Goal: Download file/media

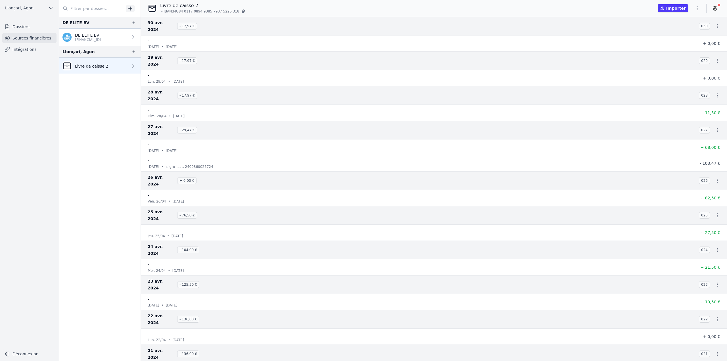
click at [699, 11] on icon "button" at bounding box center [698, 8] width 6 height 6
click at [682, 33] on button "Exporter" at bounding box center [683, 31] width 41 height 11
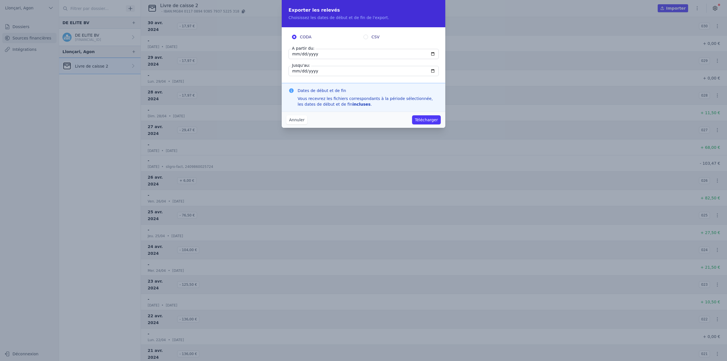
click at [315, 54] on input "[DATE]" at bounding box center [364, 54] width 150 height 10
click at [312, 55] on input "[DATE]" at bounding box center [364, 54] width 150 height 10
click at [300, 55] on input "[DATE]" at bounding box center [364, 54] width 150 height 10
type input "[DATE]"
click at [430, 89] on h3 "Dates de début et de fin" at bounding box center [368, 91] width 141 height 6
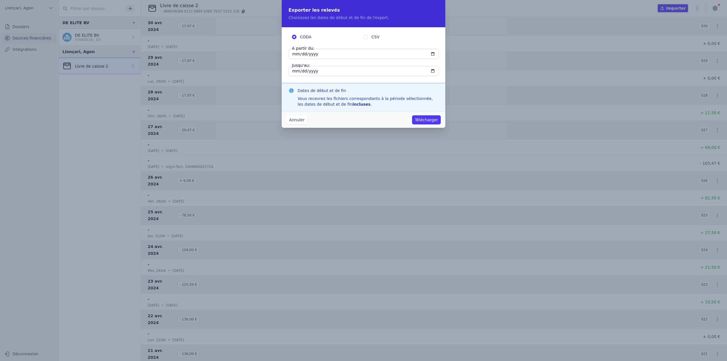
click at [299, 122] on button "Annuler" at bounding box center [296, 119] width 21 height 9
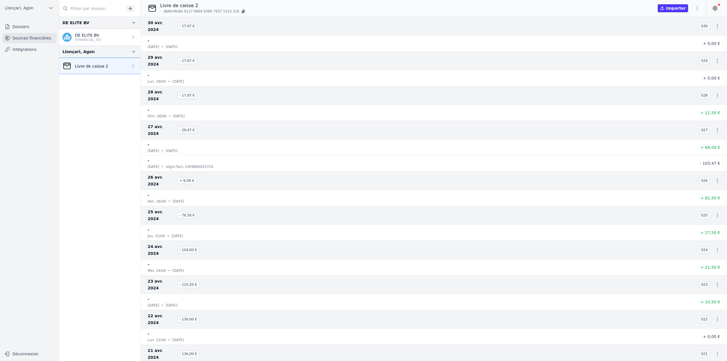
click at [716, 58] on icon "button" at bounding box center [718, 61] width 6 height 6
click at [695, 63] on link "Télécharger les CODA" at bounding box center [699, 61] width 52 height 10
click at [712, 11] on link at bounding box center [715, 8] width 10 height 9
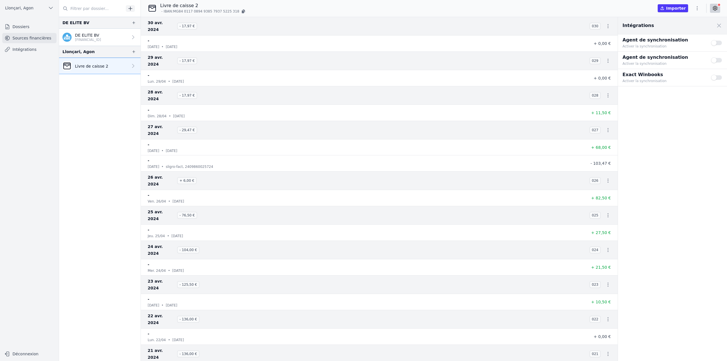
click at [713, 6] on icon at bounding box center [715, 8] width 6 height 6
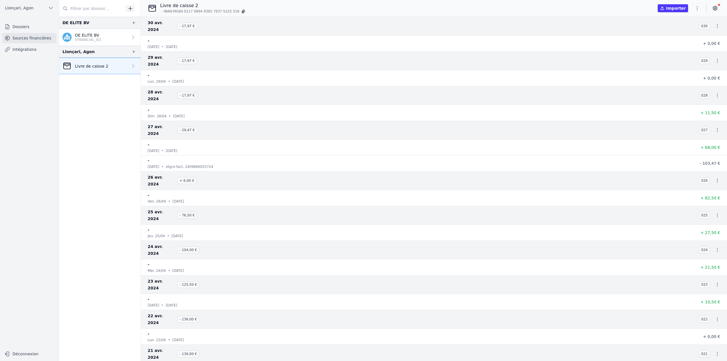
click at [696, 9] on icon "button" at bounding box center [698, 8] width 6 height 6
click at [686, 28] on button "Exporter" at bounding box center [683, 31] width 41 height 11
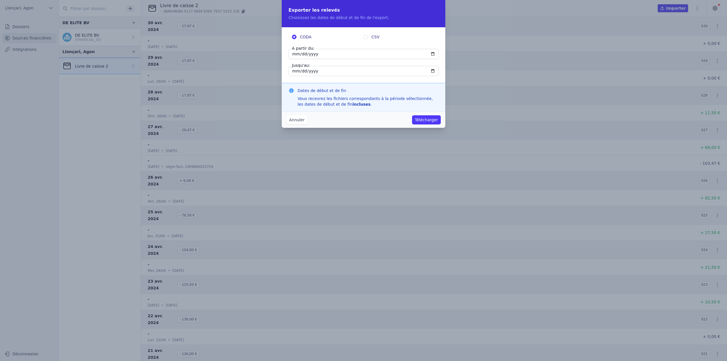
click at [303, 55] on input "[DATE]" at bounding box center [364, 54] width 150 height 10
type input "[DATE]"
click at [342, 77] on div "CODA CSV A partir du: [DATE] Jusqu'au: [DATE]" at bounding box center [364, 55] width 164 height 56
click at [431, 121] on button "Télécharger" at bounding box center [426, 119] width 29 height 9
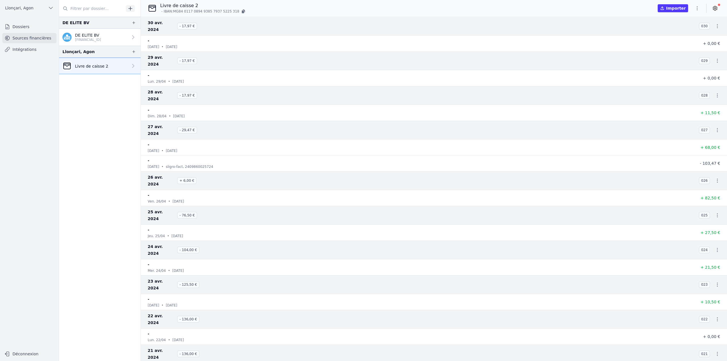
click at [695, 8] on icon "button" at bounding box center [698, 8] width 6 height 6
click at [678, 30] on button "Exporter" at bounding box center [683, 31] width 41 height 11
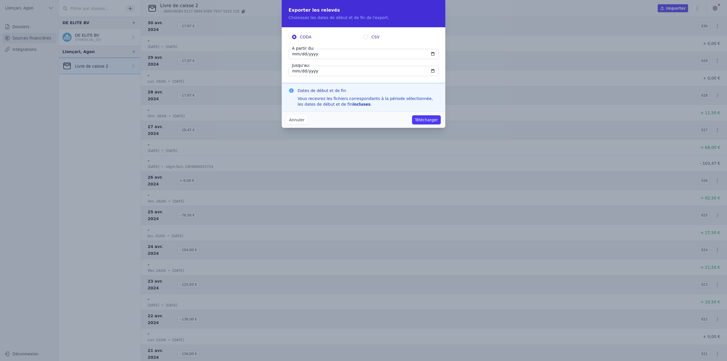
click at [433, 54] on input "[DATE]" at bounding box center [364, 54] width 150 height 10
click at [432, 41] on fieldset "CODA CSV" at bounding box center [364, 38] width 150 height 8
click at [303, 53] on input "[DATE]" at bounding box center [364, 54] width 150 height 10
click at [300, 120] on button "Annuler" at bounding box center [296, 119] width 21 height 9
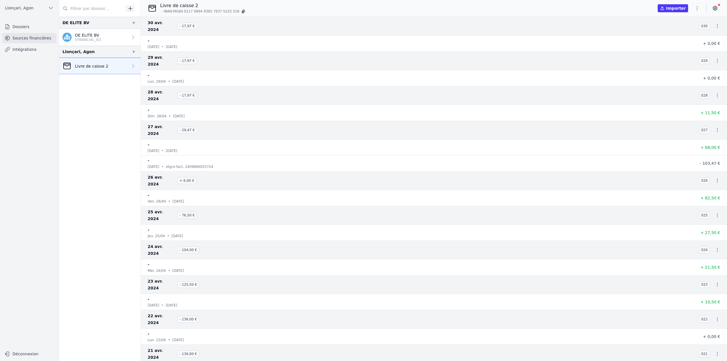
drag, startPoint x: 696, startPoint y: 0, endPoint x: 576, endPoint y: 30, distance: 123.7
click at [576, 36] on li "- [DATE] • [DATE] + 0,00 €" at bounding box center [434, 44] width 586 height 16
click at [696, 7] on icon "button" at bounding box center [698, 8] width 6 height 6
click at [686, 32] on button "Exporter" at bounding box center [683, 31] width 41 height 11
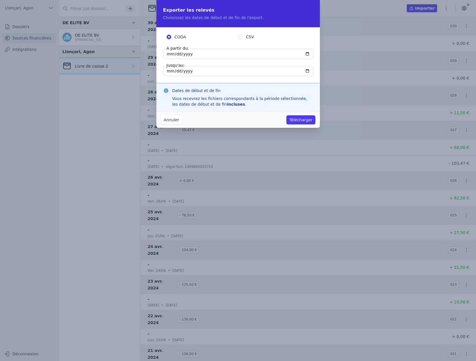
click at [197, 56] on input "[DATE]" at bounding box center [238, 54] width 150 height 10
click at [307, 52] on input "[DATE]" at bounding box center [238, 54] width 150 height 10
click at [246, 75] on input "[DATE]" at bounding box center [238, 71] width 150 height 10
click at [246, 70] on input "[DATE]" at bounding box center [238, 71] width 150 height 10
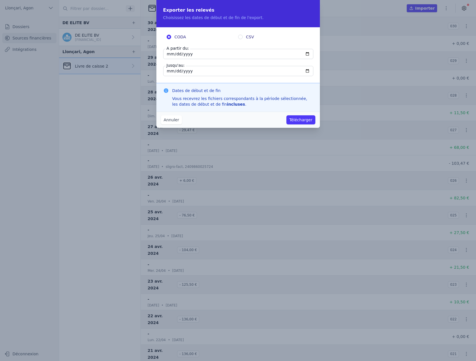
click at [171, 121] on button "Annuler" at bounding box center [171, 119] width 21 height 9
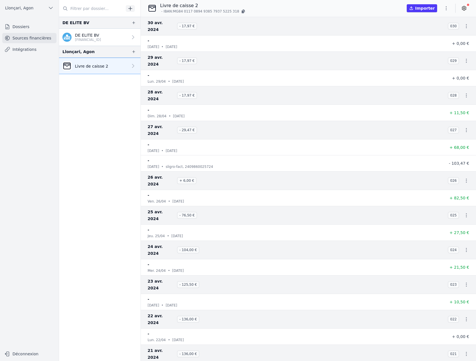
click at [451, 10] on button "button" at bounding box center [446, 8] width 11 height 9
click at [439, 32] on button "Exporter" at bounding box center [432, 31] width 41 height 11
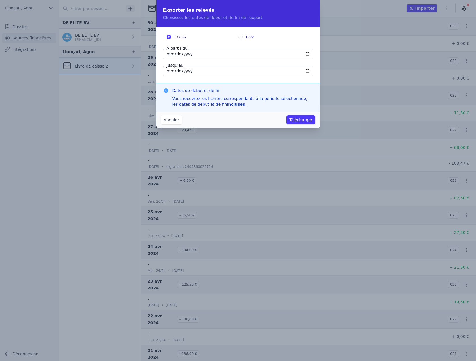
click at [174, 53] on input "[DATE]" at bounding box center [238, 54] width 150 height 10
